Goal: Task Accomplishment & Management: Use online tool/utility

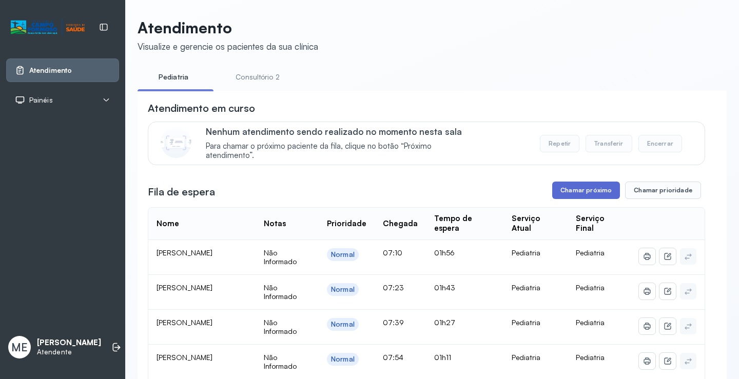
click at [578, 194] on button "Chamar próximo" at bounding box center [586, 190] width 68 height 17
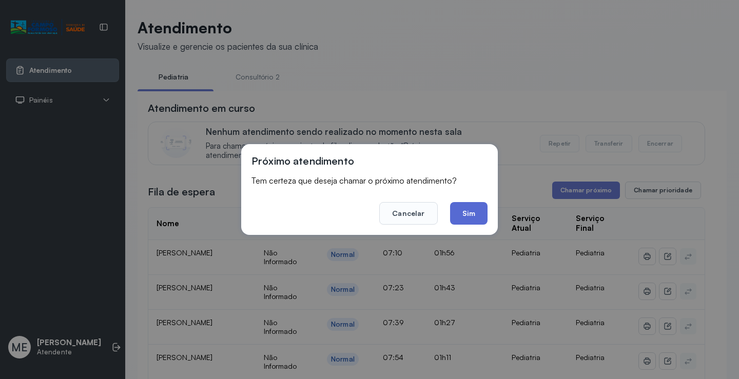
click at [472, 222] on button "Sim" at bounding box center [468, 213] width 37 height 23
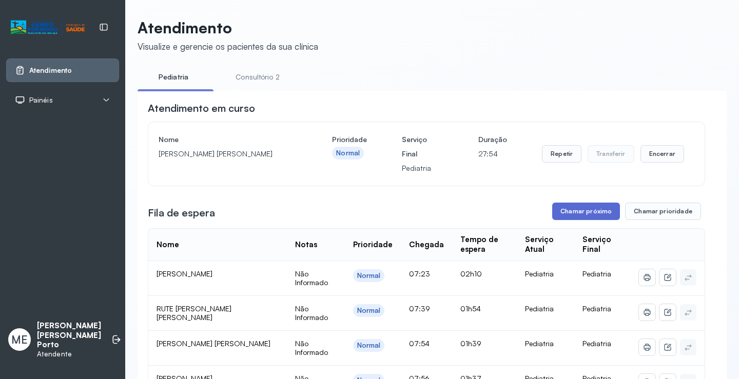
click at [569, 212] on button "Chamar próximo" at bounding box center [586, 211] width 68 height 17
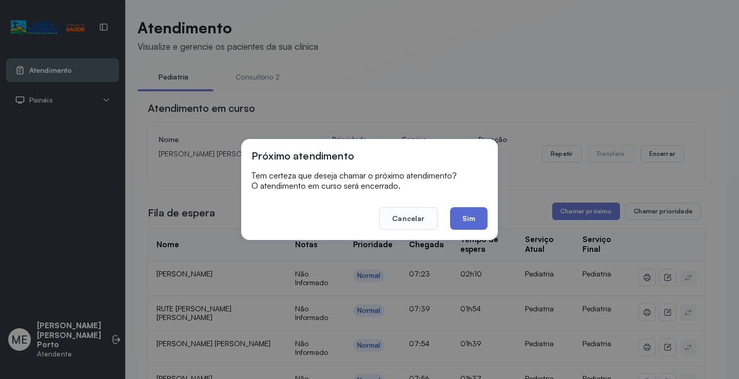
click at [464, 221] on button "Sim" at bounding box center [468, 218] width 37 height 23
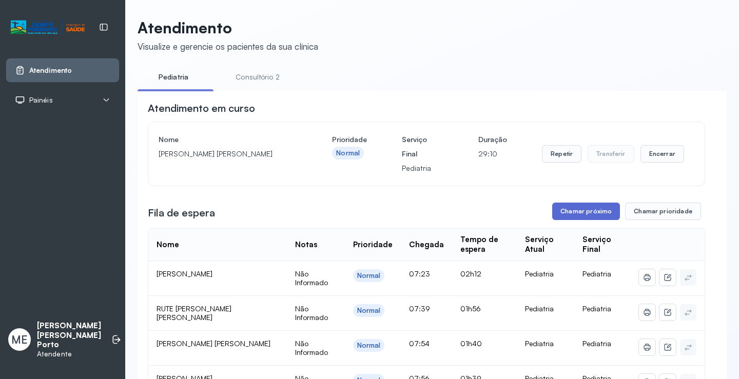
click at [573, 217] on button "Chamar próximo" at bounding box center [586, 211] width 68 height 17
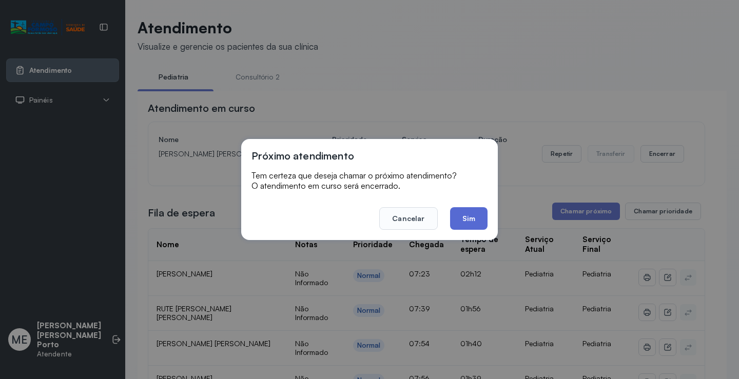
click at [465, 227] on button "Sim" at bounding box center [468, 218] width 37 height 23
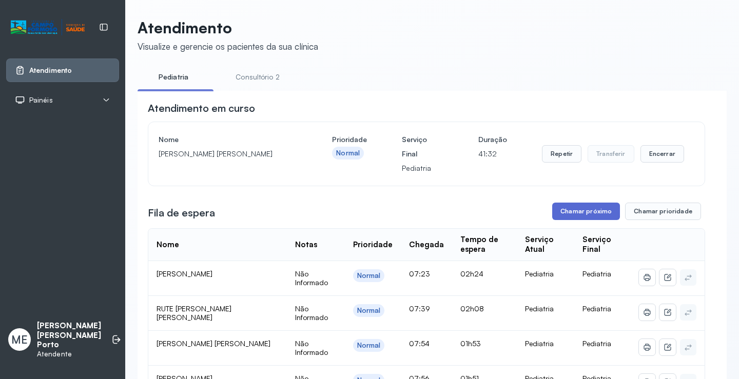
click at [591, 214] on button "Chamar próximo" at bounding box center [586, 211] width 68 height 17
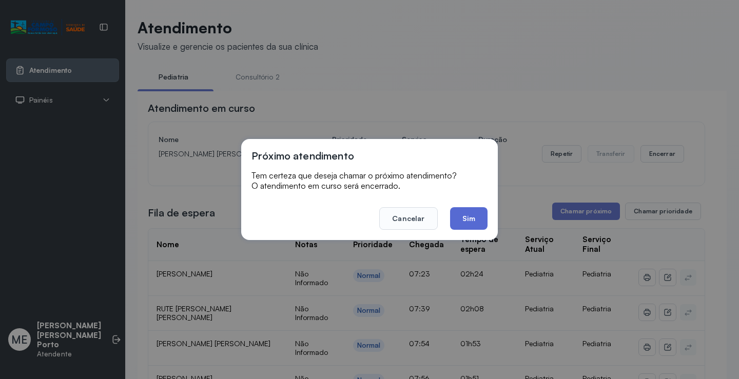
click at [462, 225] on button "Sim" at bounding box center [468, 218] width 37 height 23
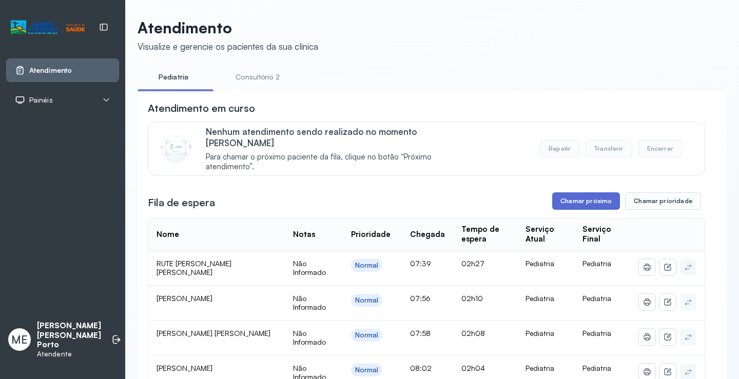
click at [581, 200] on button "Chamar próximo" at bounding box center [586, 200] width 68 height 17
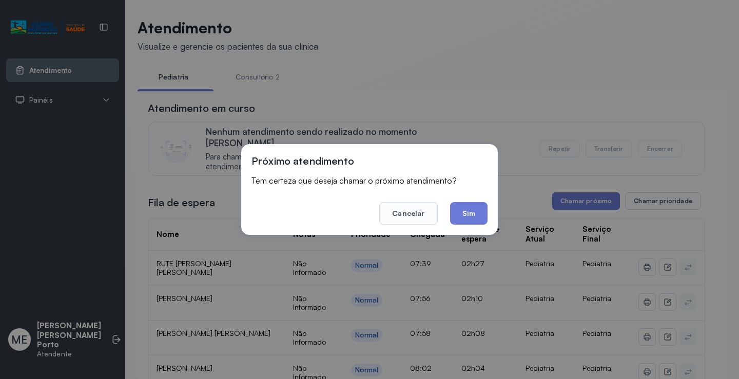
click at [465, 219] on button "Sim" at bounding box center [468, 213] width 37 height 23
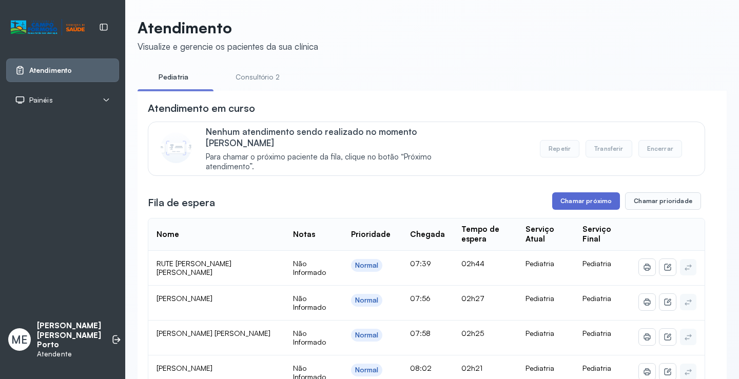
click at [558, 192] on button "Chamar próximo" at bounding box center [586, 200] width 68 height 17
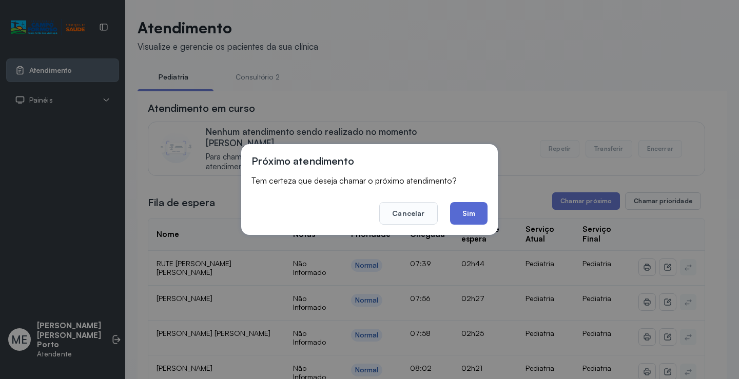
click at [453, 212] on button "Sim" at bounding box center [468, 213] width 37 height 23
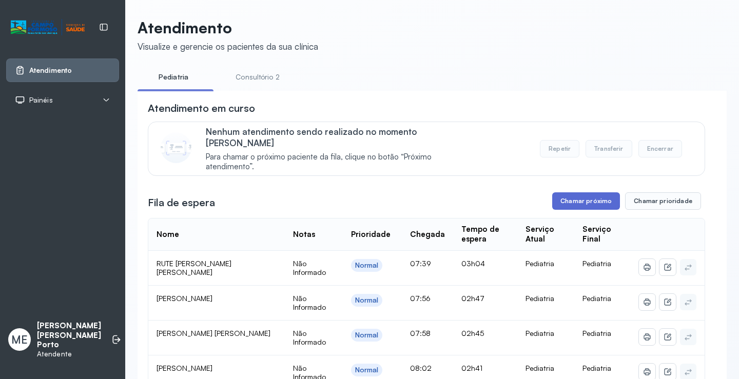
click at [592, 193] on button "Chamar próximo" at bounding box center [586, 200] width 68 height 17
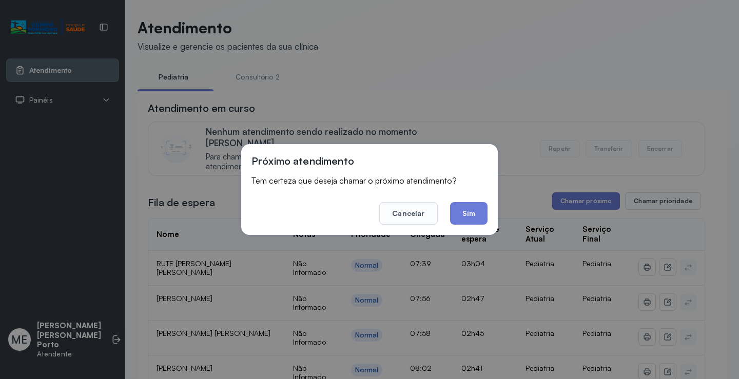
click at [461, 223] on button "Sim" at bounding box center [468, 213] width 37 height 23
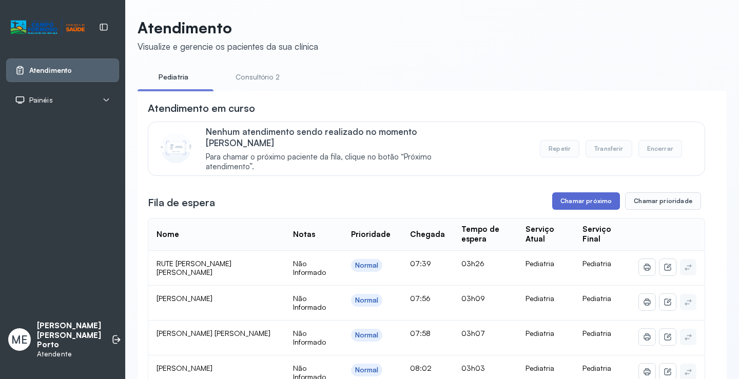
click at [569, 192] on button "Chamar próximo" at bounding box center [586, 200] width 68 height 17
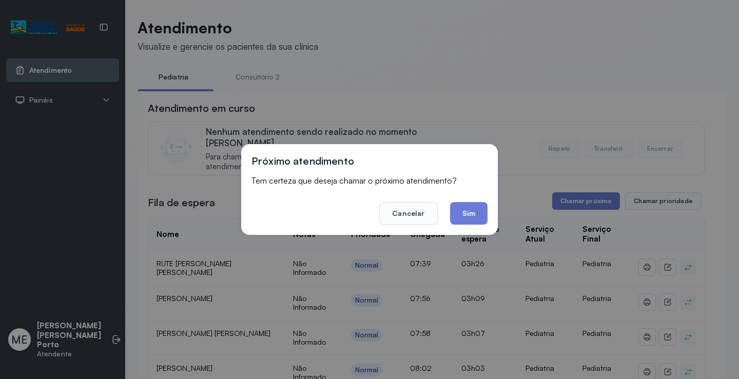
drag, startPoint x: 478, startPoint y: 215, endPoint x: 468, endPoint y: 212, distance: 9.6
click at [467, 208] on button "Sim" at bounding box center [468, 213] width 37 height 23
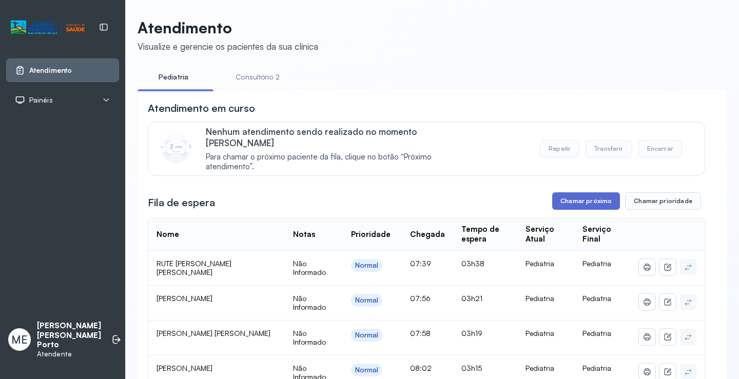
click at [600, 195] on button "Chamar próximo" at bounding box center [586, 200] width 68 height 17
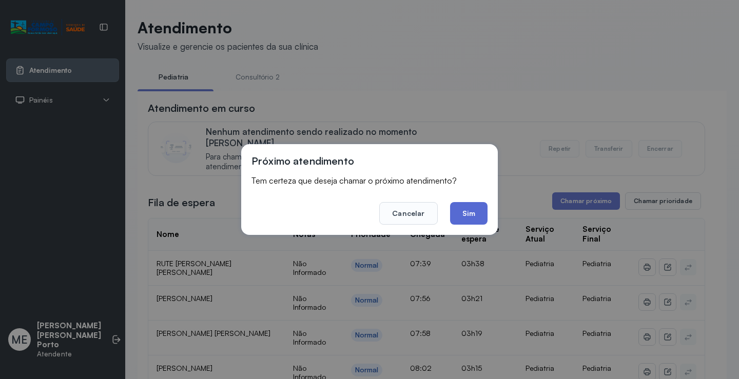
click at [481, 215] on button "Sim" at bounding box center [468, 213] width 37 height 23
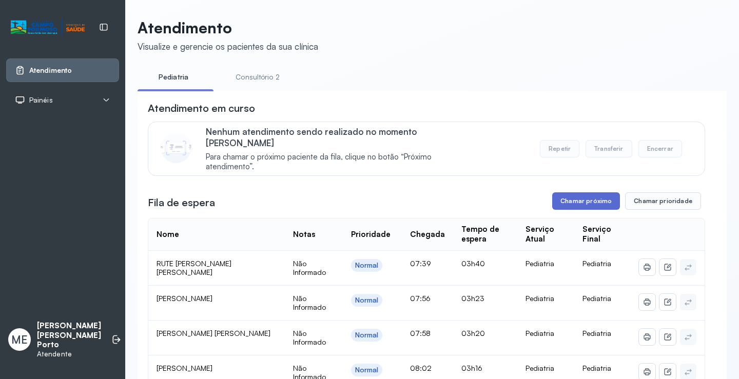
click at [563, 194] on button "Chamar próximo" at bounding box center [586, 200] width 68 height 17
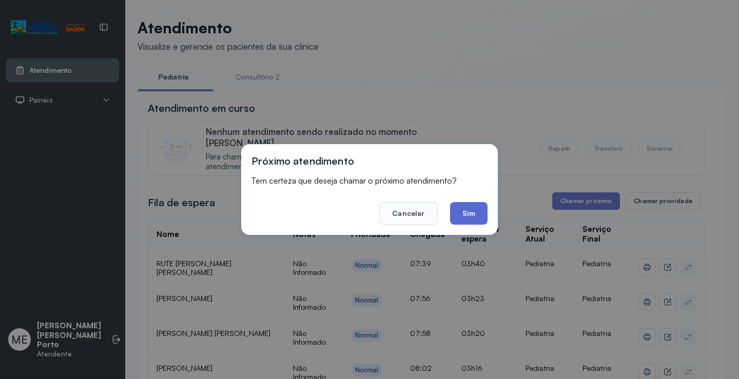
click at [460, 215] on button "Sim" at bounding box center [468, 213] width 37 height 23
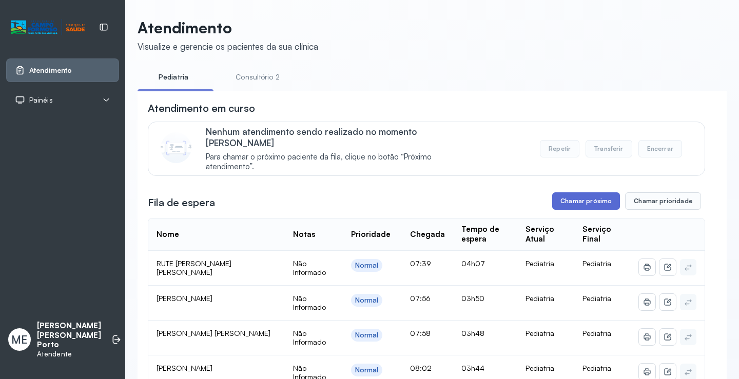
click at [574, 192] on button "Chamar próximo" at bounding box center [586, 200] width 68 height 17
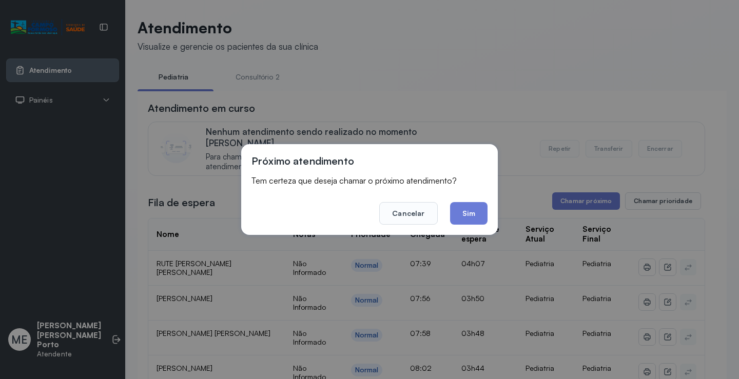
click at [459, 223] on button "Sim" at bounding box center [468, 213] width 37 height 23
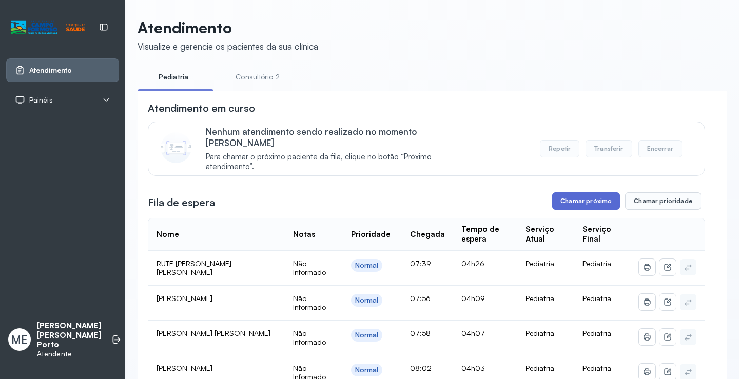
click at [576, 194] on button "Chamar próximo" at bounding box center [586, 200] width 68 height 17
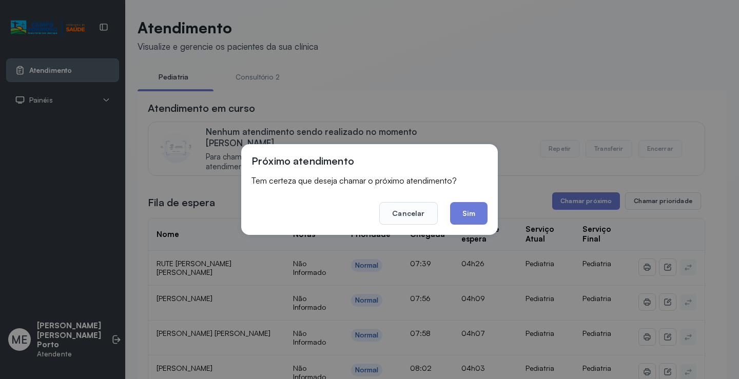
click at [463, 211] on button "Sim" at bounding box center [468, 213] width 37 height 23
